Goal: Task Accomplishment & Management: Complete application form

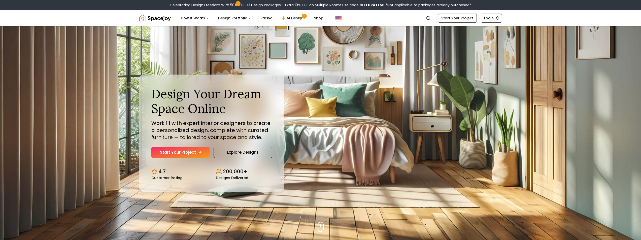
click at [184, 155] on link "Start Your Project" at bounding box center [180, 152] width 58 height 11
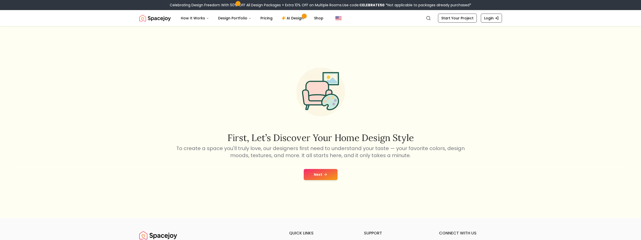
click at [330, 177] on button "Next" at bounding box center [321, 174] width 34 height 11
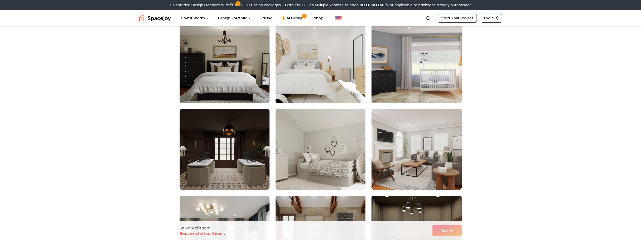
scroll to position [965, 0]
